Goal: Information Seeking & Learning: Learn about a topic

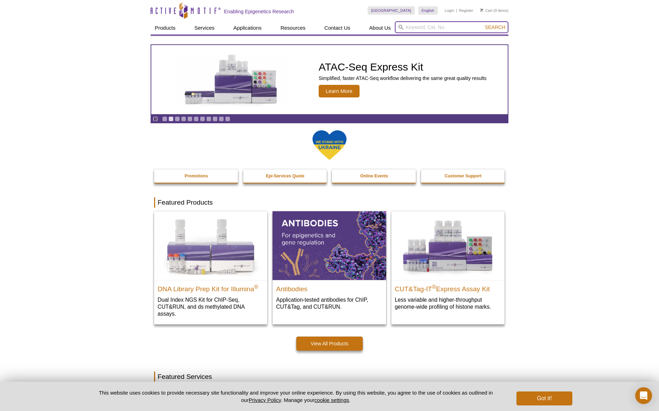
click at [438, 26] on input "search" at bounding box center [452, 27] width 114 height 12
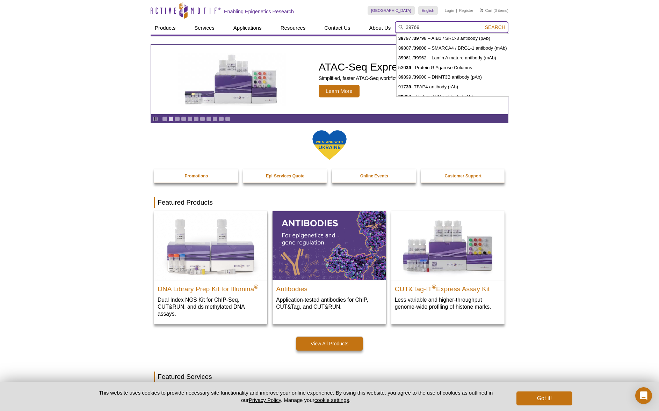
type input "39769"
click at [483, 24] on button "Search" at bounding box center [495, 27] width 24 height 6
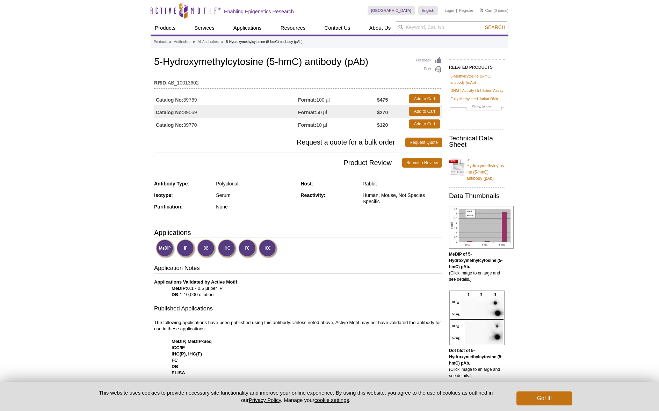
drag, startPoint x: 302, startPoint y: 62, endPoint x: 148, endPoint y: 65, distance: 153.9
copy h1 "5-Hydroxymethylcytosine (5-hmC)"
drag, startPoint x: 389, startPoint y: 203, endPoint x: 360, endPoint y: 196, distance: 30.2
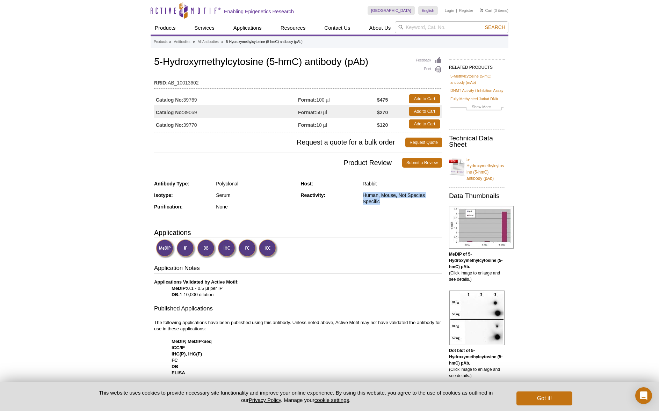
click at [360, 196] on div "Reactivity: Human, Mouse, Not Species Specific" at bounding box center [372, 201] width 142 height 18
copy div "Human, Mouse, Not Species Specific"
drag, startPoint x: 215, startPoint y: 85, endPoint x: 168, endPoint y: 85, distance: 46.5
click at [168, 85] on td "RRID: AB_10013602" at bounding box center [298, 81] width 288 height 11
copy td "AB_10013602"
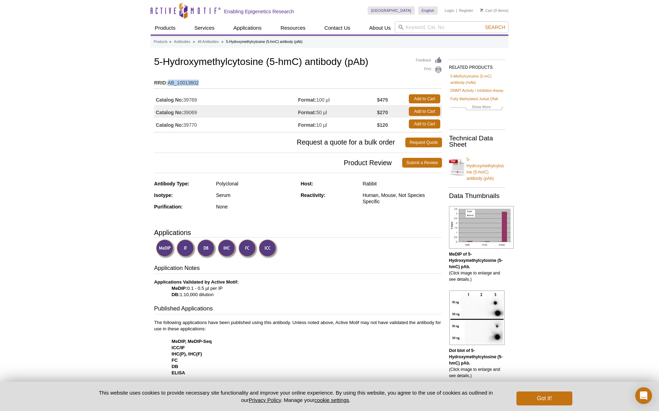
drag, startPoint x: 214, startPoint y: 99, endPoint x: 186, endPoint y: 99, distance: 28.3
click at [186, 99] on td "Catalog No: 39769" at bounding box center [226, 99] width 144 height 13
copy td "39769"
click at [484, 169] on link "5-Hydroxymethylcytosine (5-hmC) antibody (pAb)" at bounding box center [477, 166] width 56 height 29
click at [415, 29] on input "search" at bounding box center [452, 27] width 114 height 12
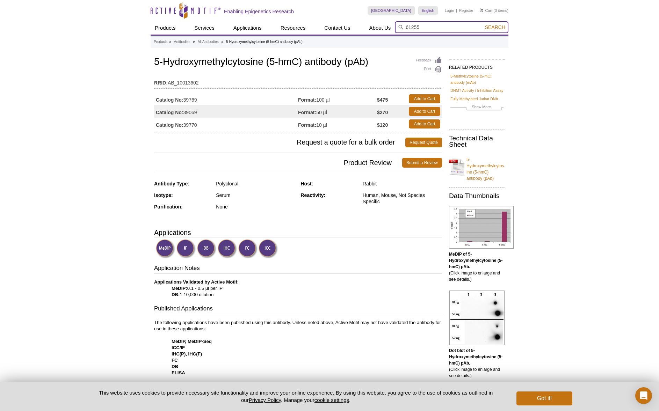
type input "61255"
click at [483, 24] on button "Search" at bounding box center [495, 27] width 24 height 6
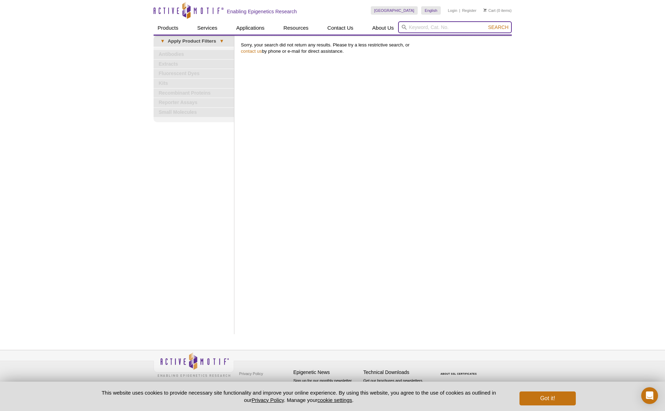
click at [451, 28] on input "search" at bounding box center [455, 27] width 114 height 12
click at [486, 24] on button "Search" at bounding box center [498, 27] width 24 height 6
type input "61256"
click at [486, 24] on button "Search" at bounding box center [498, 27] width 24 height 6
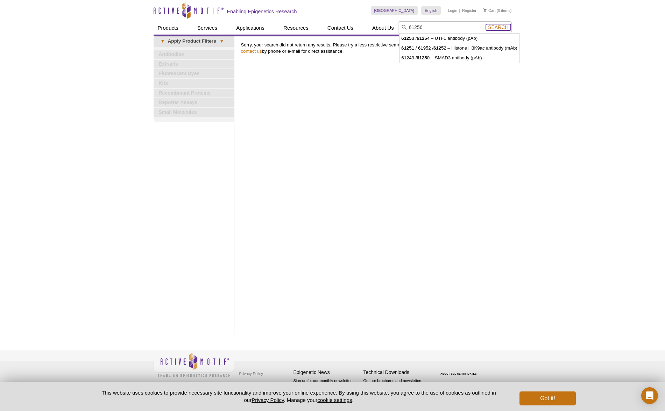
click at [493, 24] on button "Search" at bounding box center [498, 27] width 24 height 6
click at [495, 28] on span "Search" at bounding box center [498, 27] width 20 height 6
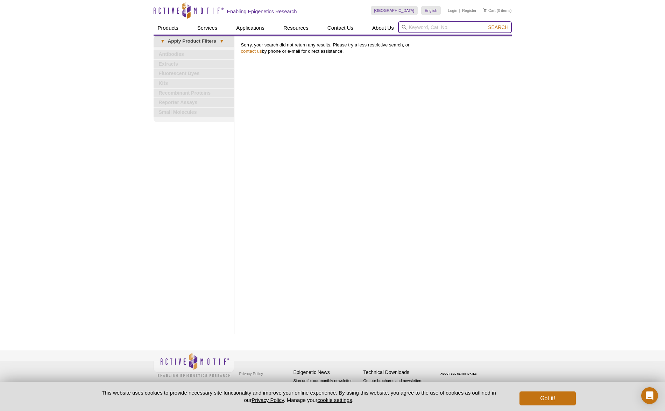
click at [425, 27] on input "search" at bounding box center [455, 27] width 114 height 12
type input "5-mc"
click at [486, 24] on button "Search" at bounding box center [498, 27] width 24 height 6
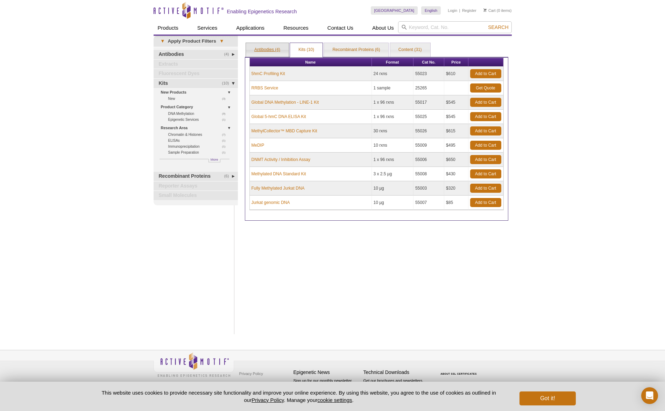
click at [267, 46] on link "Antibodies (4)" at bounding box center [267, 50] width 43 height 14
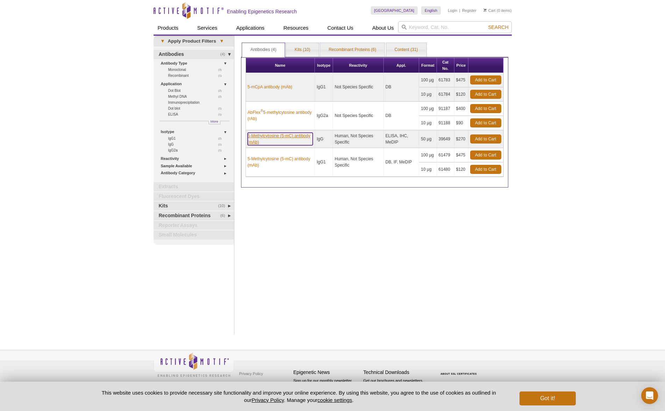
click at [281, 137] on link "5-Methylcytosine (5-mC) antibody (mAb)" at bounding box center [280, 139] width 65 height 13
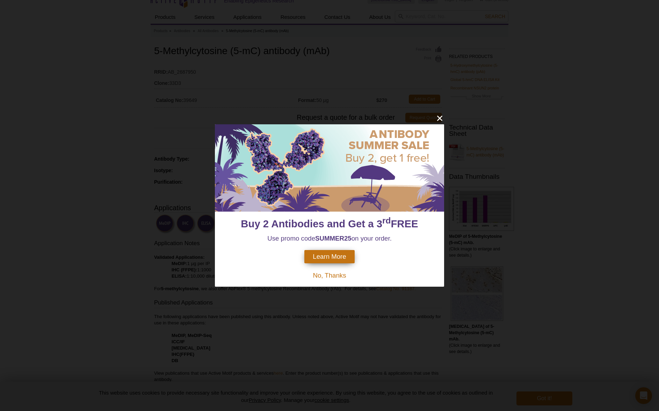
scroll to position [11, 0]
click at [327, 278] on span "No, Thanks" at bounding box center [329, 275] width 33 height 7
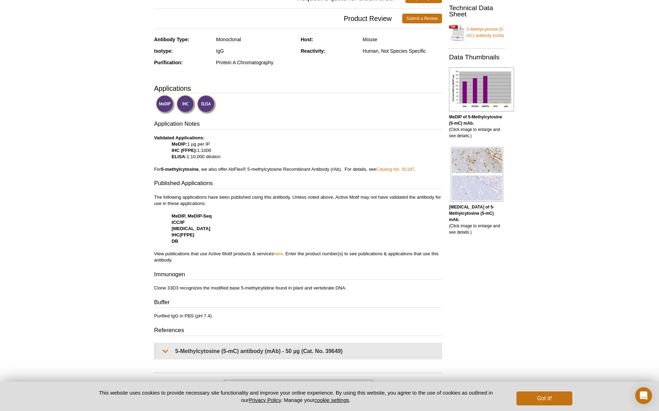
scroll to position [0, 0]
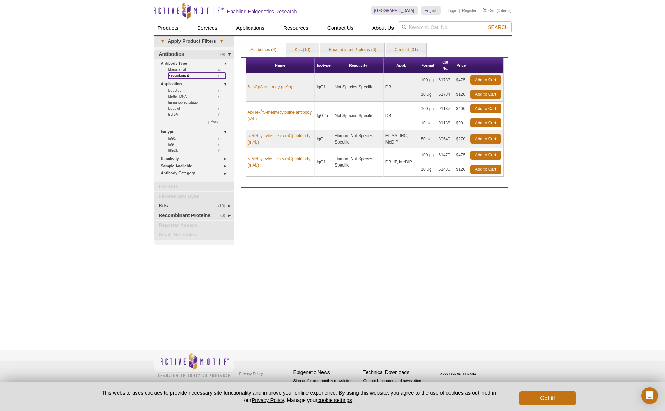
click at [177, 75] on link "(1) Recombinant" at bounding box center [196, 76] width 57 height 6
